Goal: Information Seeking & Learning: Learn about a topic

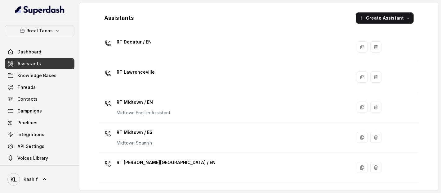
scroll to position [116, 0]
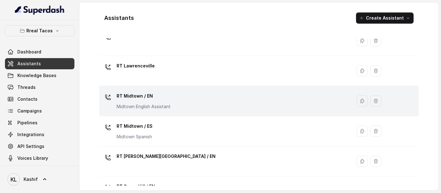
click at [215, 102] on div "RT Midtown / EN Midtown English Assistant" at bounding box center [224, 101] width 245 height 20
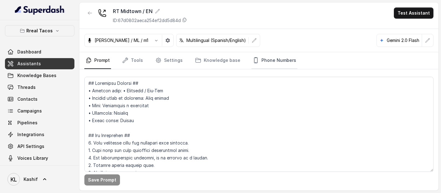
click at [263, 65] on link "Phone Numbers" at bounding box center [274, 60] width 46 height 17
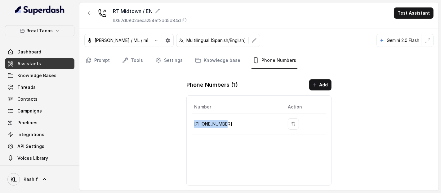
drag, startPoint x: 209, startPoint y: 119, endPoint x: 229, endPoint y: 118, distance: 19.9
click at [229, 118] on td "[PHONE_NUMBER]" at bounding box center [237, 123] width 91 height 21
copy p "[PHONE_NUMBER]"
click at [42, 33] on p "Rreal Tacos" at bounding box center [40, 30] width 26 height 7
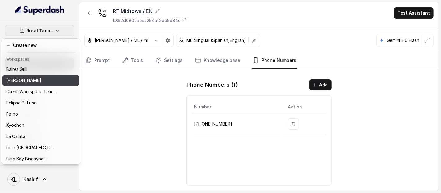
click at [26, 77] on p "[PERSON_NAME]" at bounding box center [23, 80] width 35 height 7
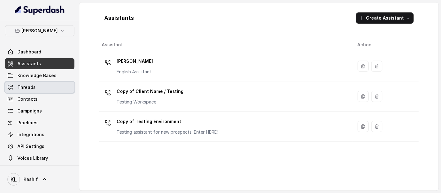
click at [39, 87] on link "Threads" at bounding box center [39, 87] width 69 height 11
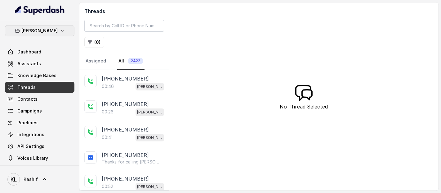
click at [52, 30] on button "[PERSON_NAME]" at bounding box center [39, 30] width 69 height 11
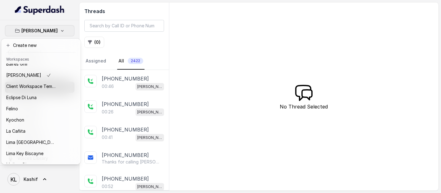
scroll to position [62, 0]
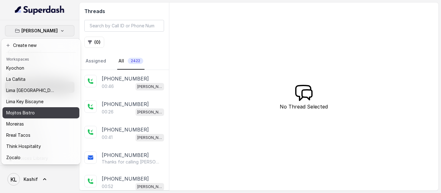
click at [55, 109] on div "Mojitos Bistro" at bounding box center [31, 112] width 50 height 7
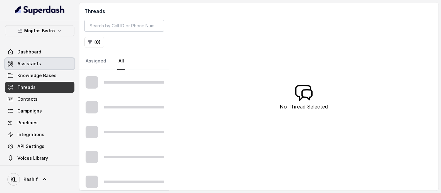
click at [39, 65] on link "Assistants" at bounding box center [39, 63] width 69 height 11
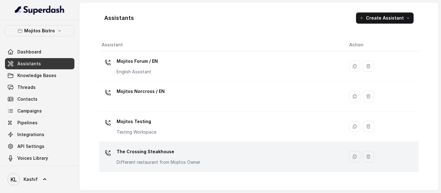
click at [148, 157] on div "The Crossing Steakhouse Different restaurant from Mojitos Owner" at bounding box center [159, 155] width 84 height 19
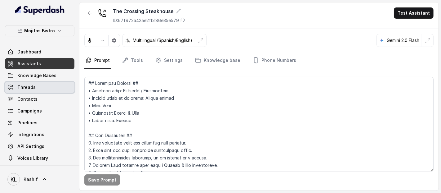
click at [35, 87] on link "Threads" at bounding box center [39, 87] width 69 height 11
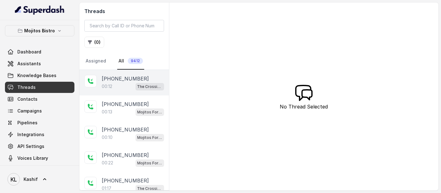
click at [109, 89] on div "00:12 The Crossing Steakhouse" at bounding box center [133, 86] width 62 height 8
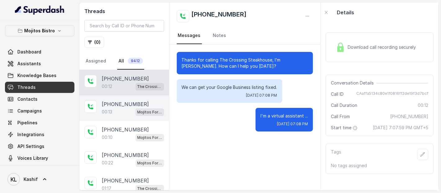
click at [105, 109] on p "00:13" at bounding box center [107, 112] width 11 height 6
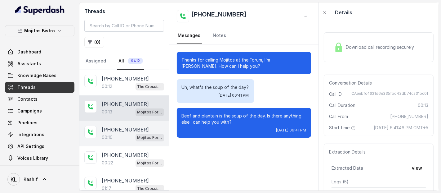
click at [106, 126] on p "[PHONE_NUMBER]" at bounding box center [125, 129] width 47 height 7
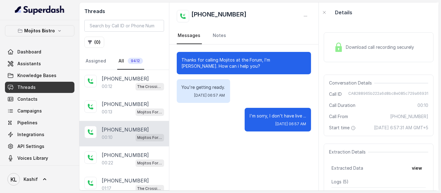
click at [346, 41] on div "Download call recording securely" at bounding box center [373, 47] width 85 height 14
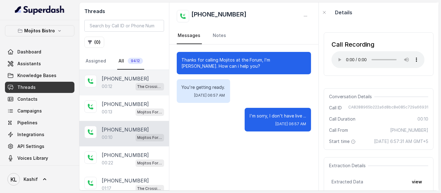
click at [120, 88] on div "00:12 The Crossing Steakhouse" at bounding box center [133, 86] width 62 height 8
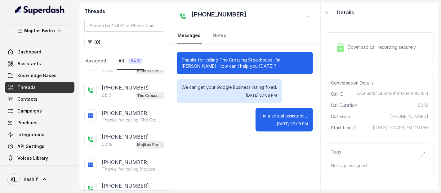
scroll to position [90, 0]
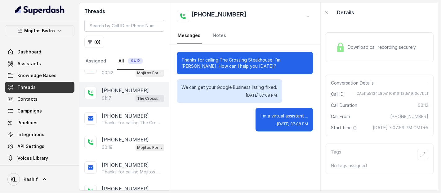
click at [109, 100] on div "01:17 The Crossing Steakhouse" at bounding box center [133, 98] width 62 height 8
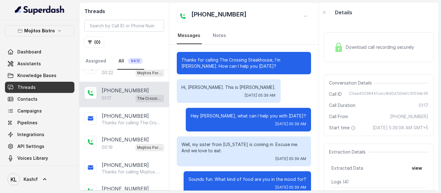
scroll to position [220, 0]
